Goal: Transaction & Acquisition: Purchase product/service

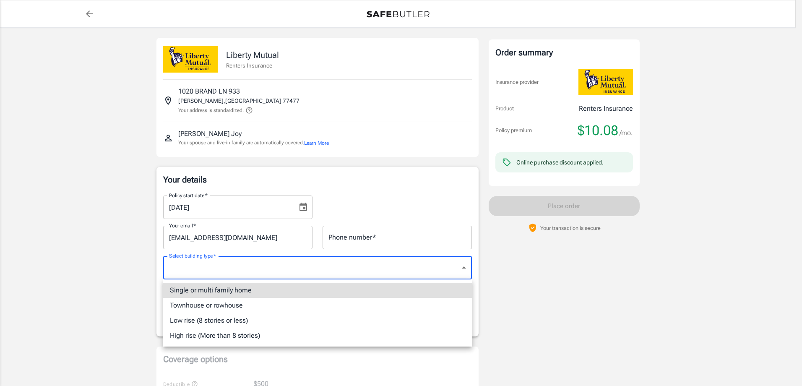
click at [349, 291] on li "Single or multi family home" at bounding box center [317, 290] width 309 height 15
type input "singlefamily"
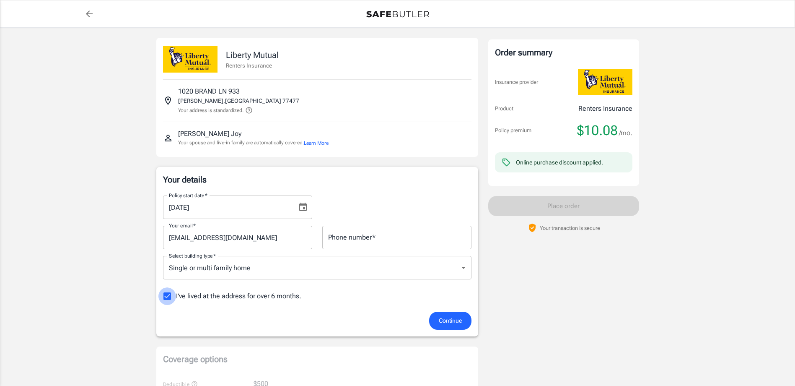
click at [170, 293] on input "I've lived at the address for over 6 months." at bounding box center [167, 296] width 18 height 18
checkbox input "false"
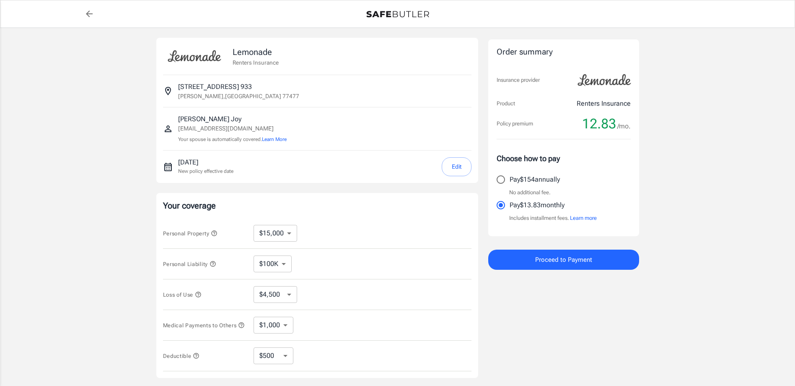
select select "15000"
select select "500"
